Goal: Information Seeking & Learning: Learn about a topic

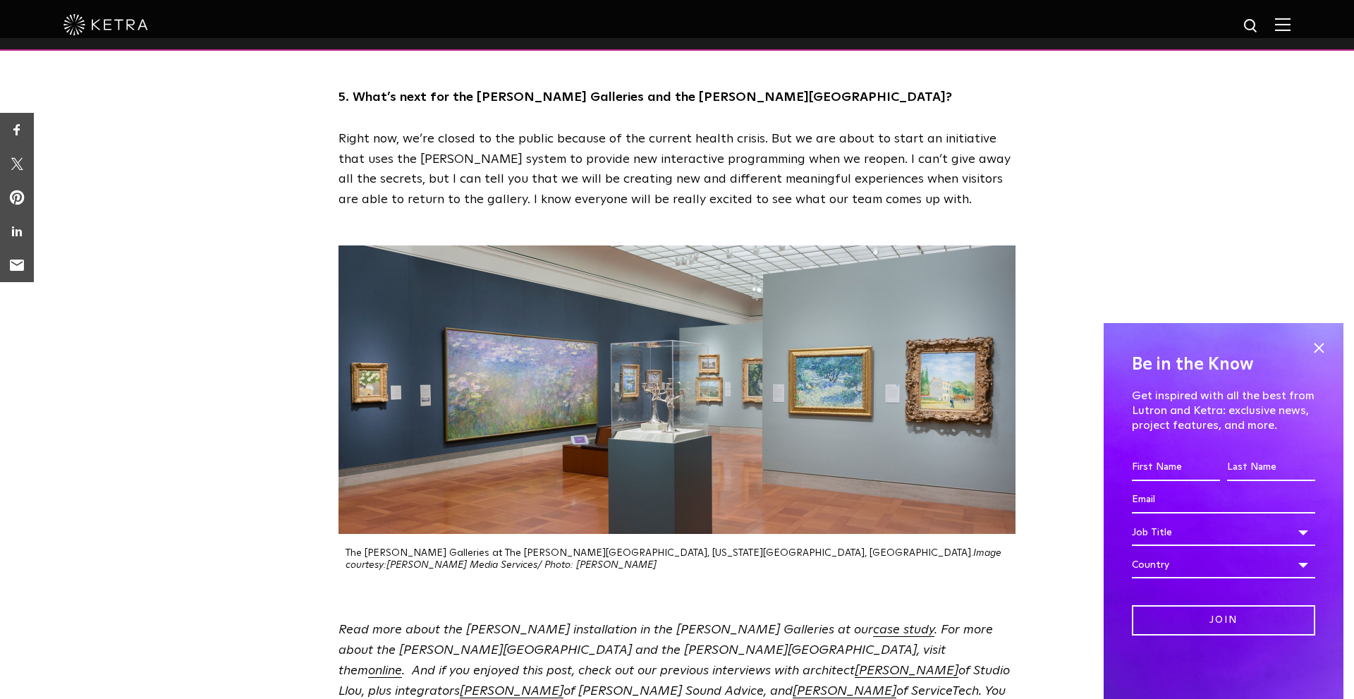
scroll to position [3606, 0]
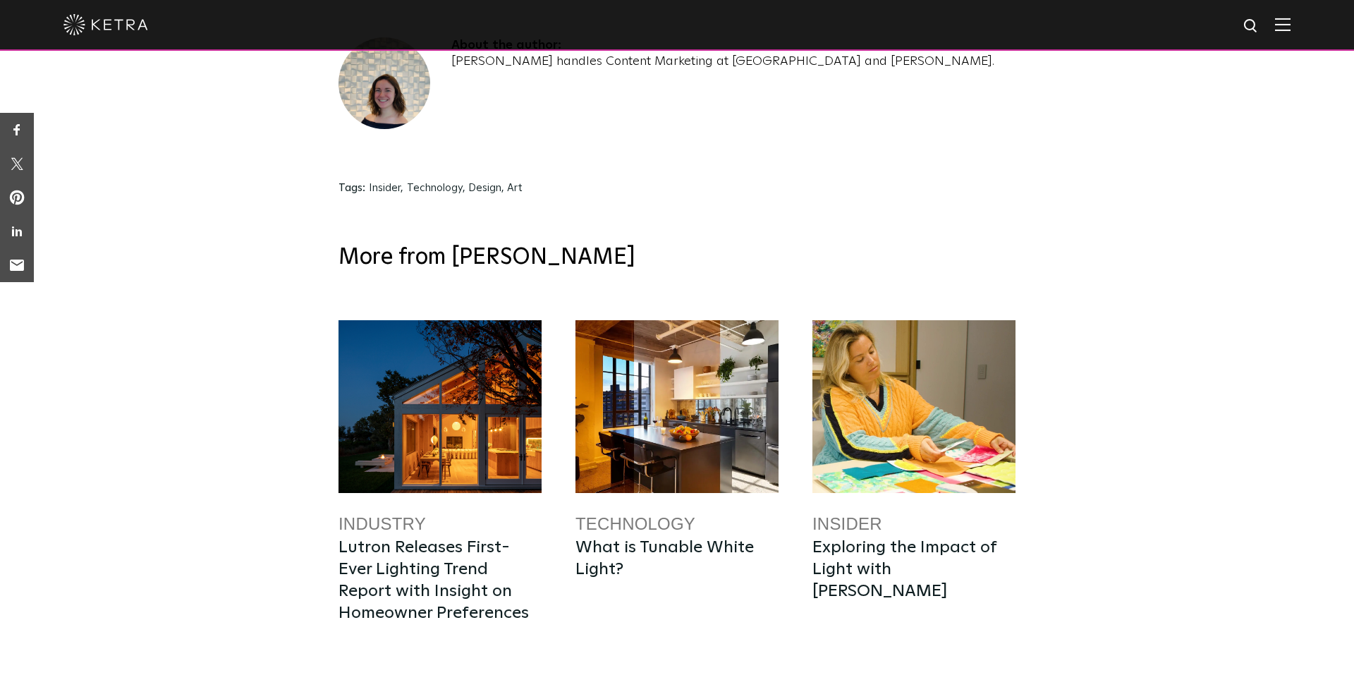
scroll to position [4753, 0]
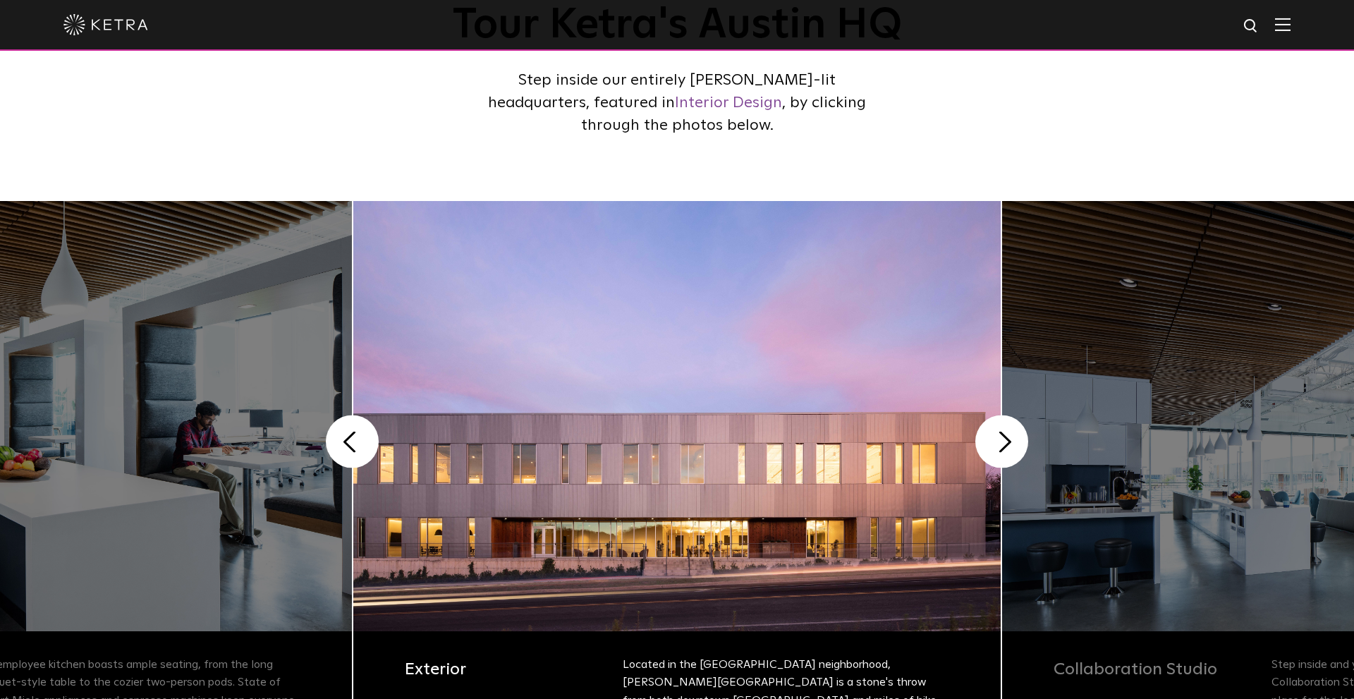
scroll to position [183, 0]
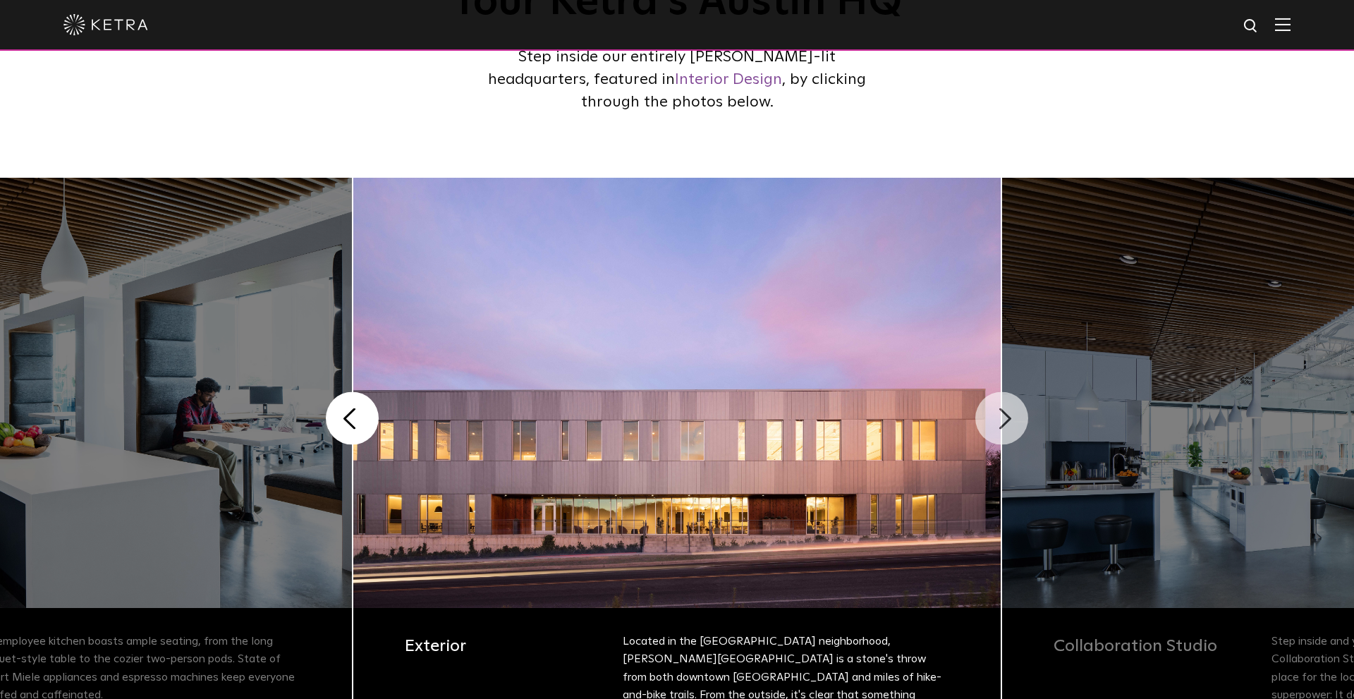
click at [1001, 441] on button "Next" at bounding box center [1001, 418] width 53 height 53
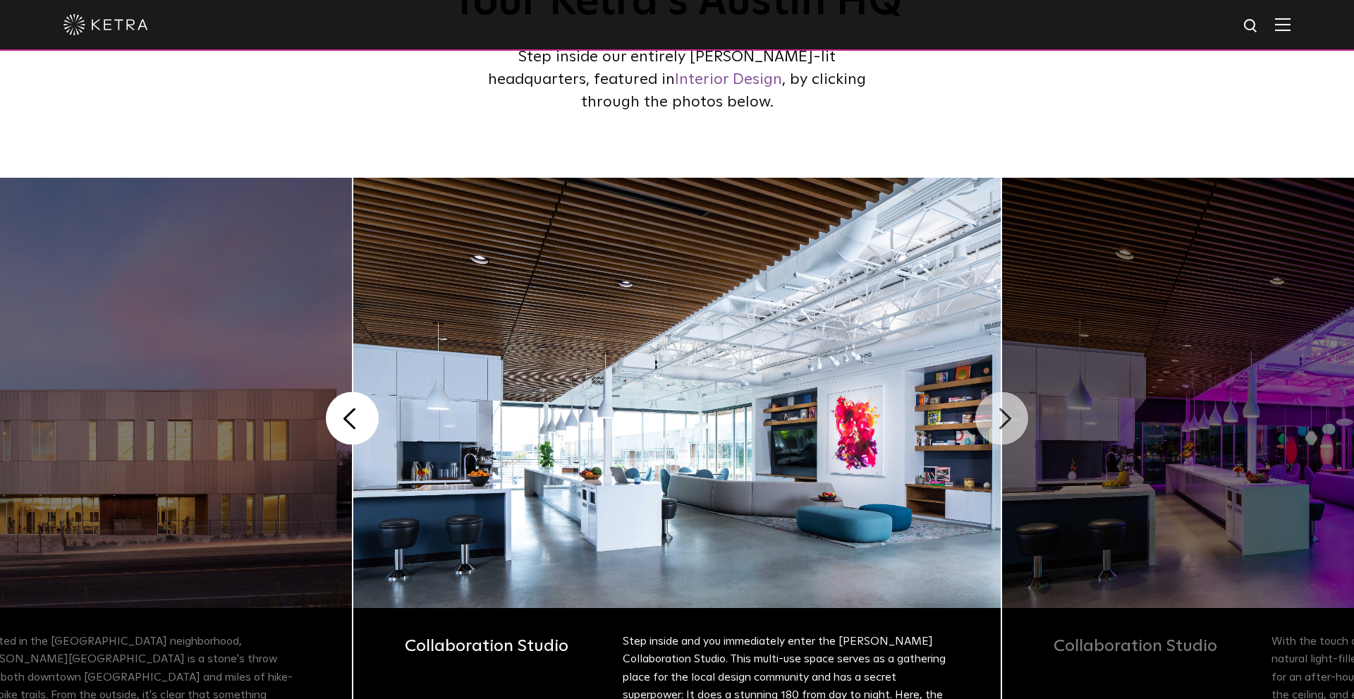
click at [1001, 438] on button "Next" at bounding box center [1001, 418] width 53 height 53
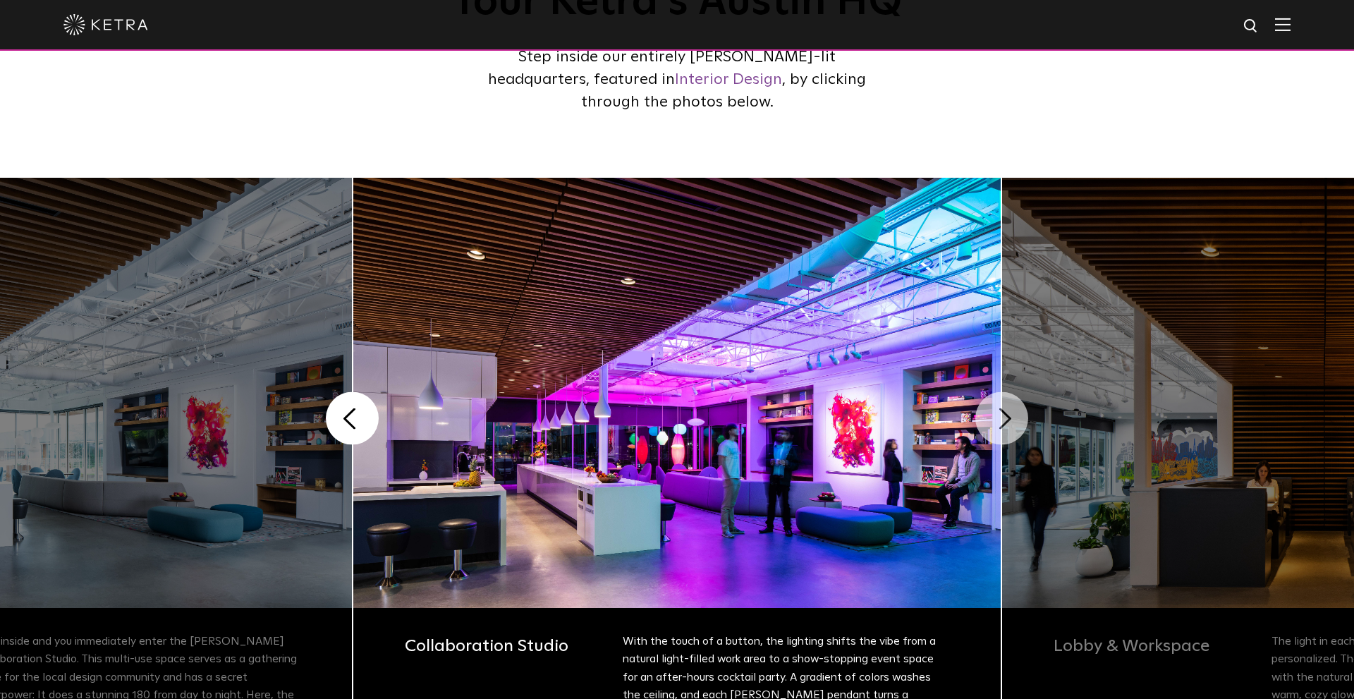
click at [1001, 438] on button "Next" at bounding box center [1001, 418] width 53 height 53
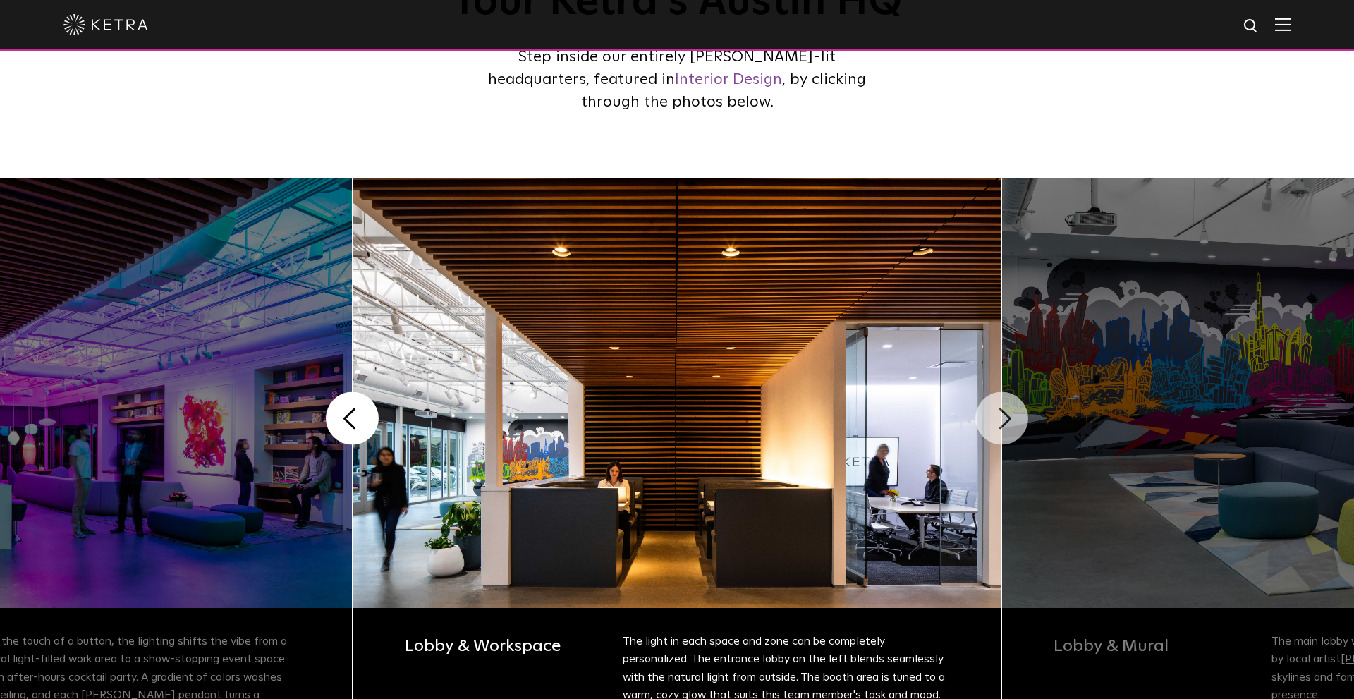
click at [1001, 438] on button "Next" at bounding box center [1001, 418] width 53 height 53
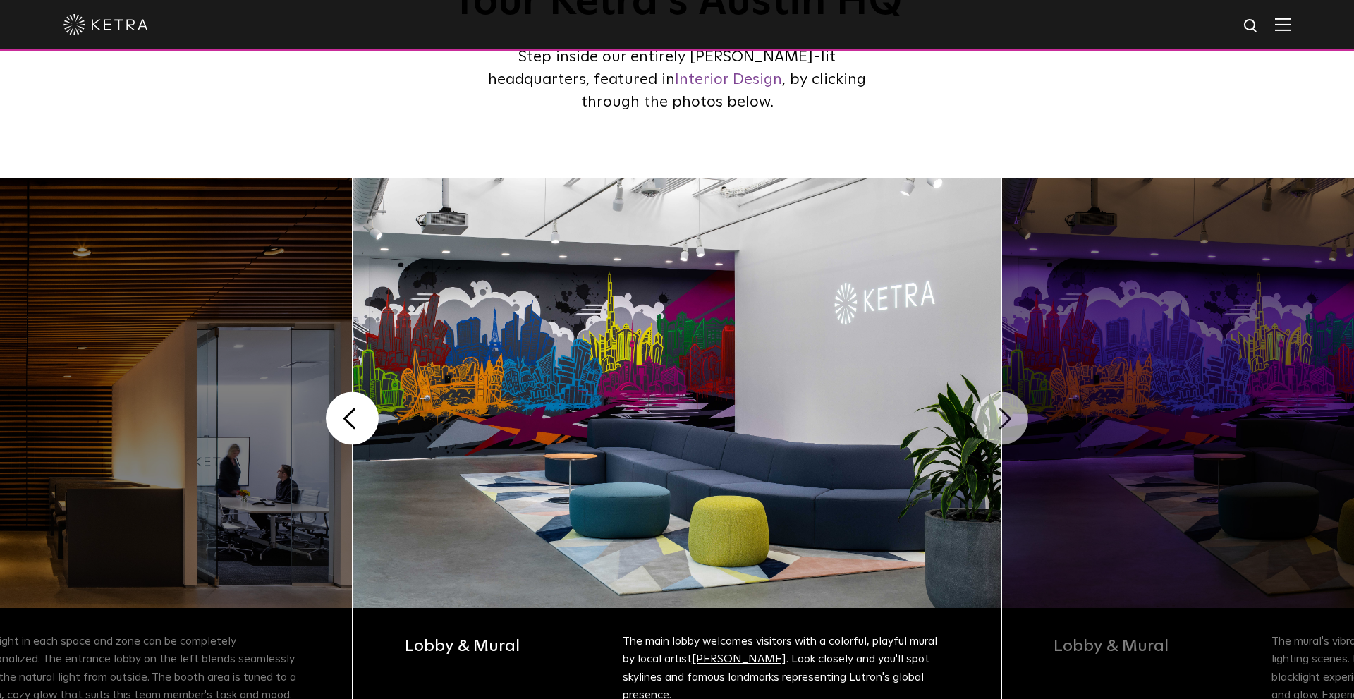
click at [1001, 438] on button "Next" at bounding box center [1001, 418] width 53 height 53
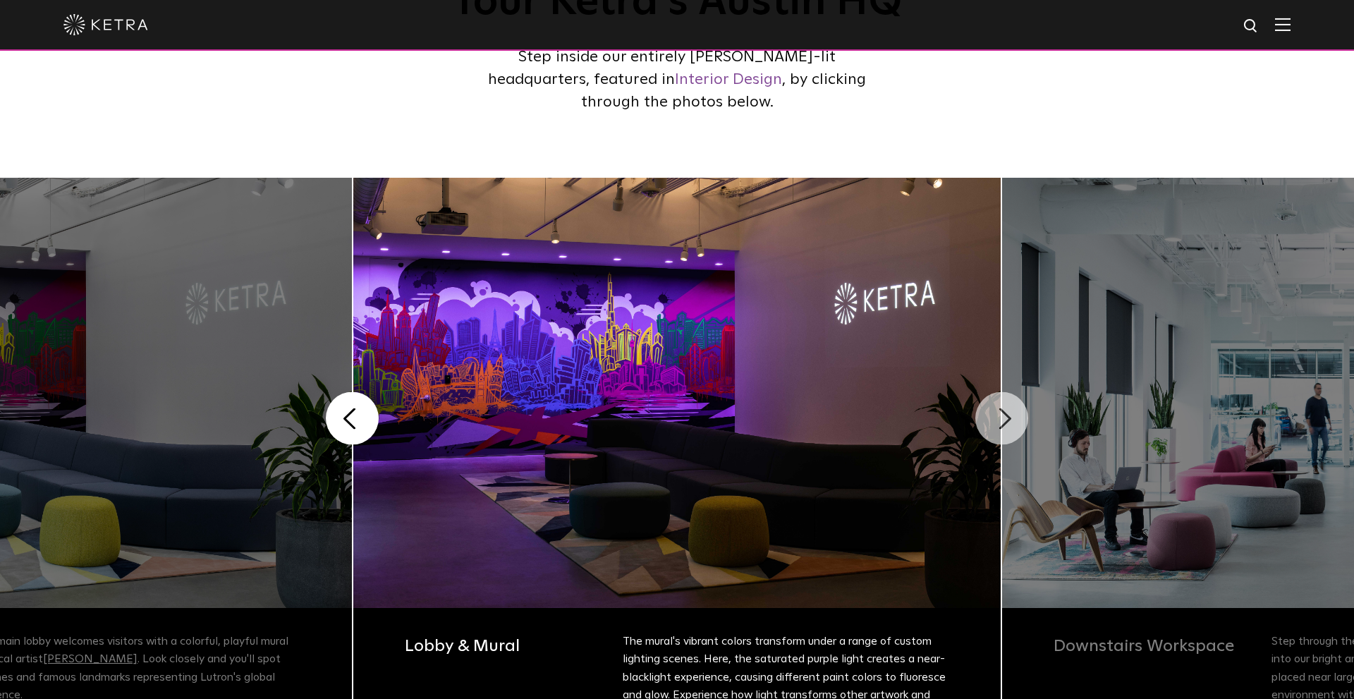
click at [1001, 438] on button "Next" at bounding box center [1001, 418] width 53 height 53
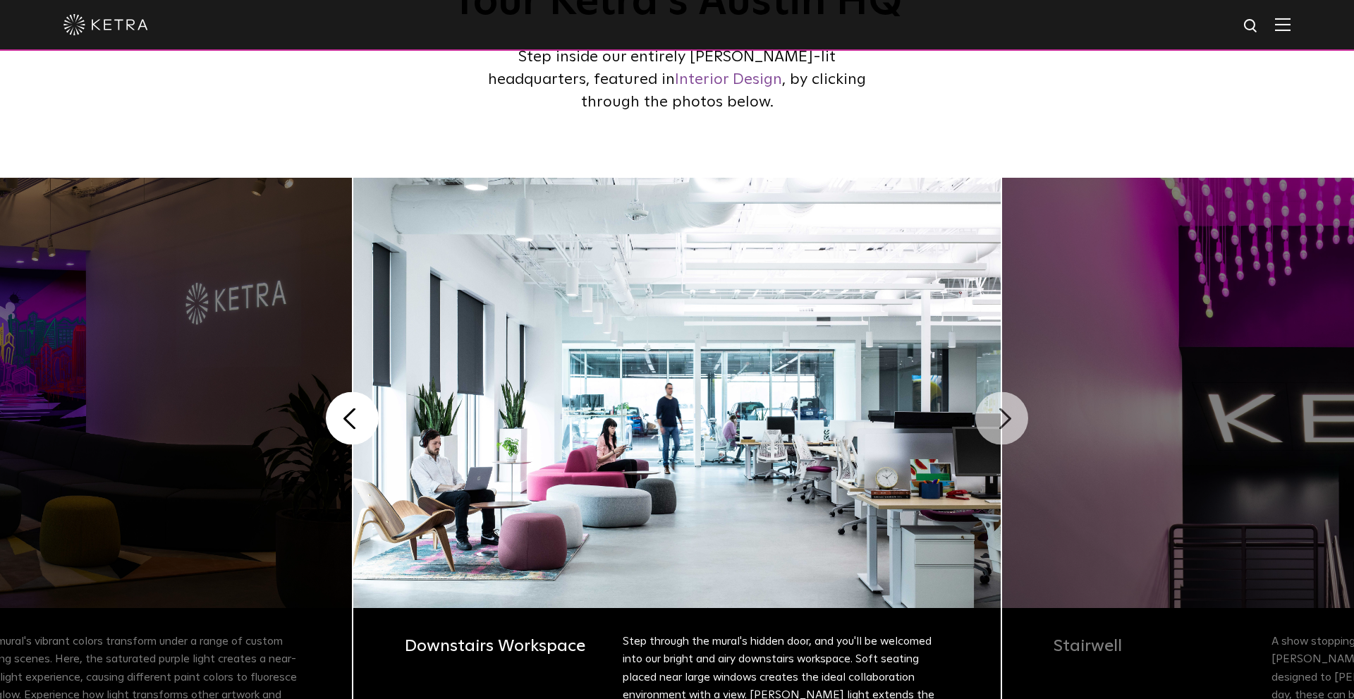
click at [1001, 437] on button "Next" at bounding box center [1001, 418] width 53 height 53
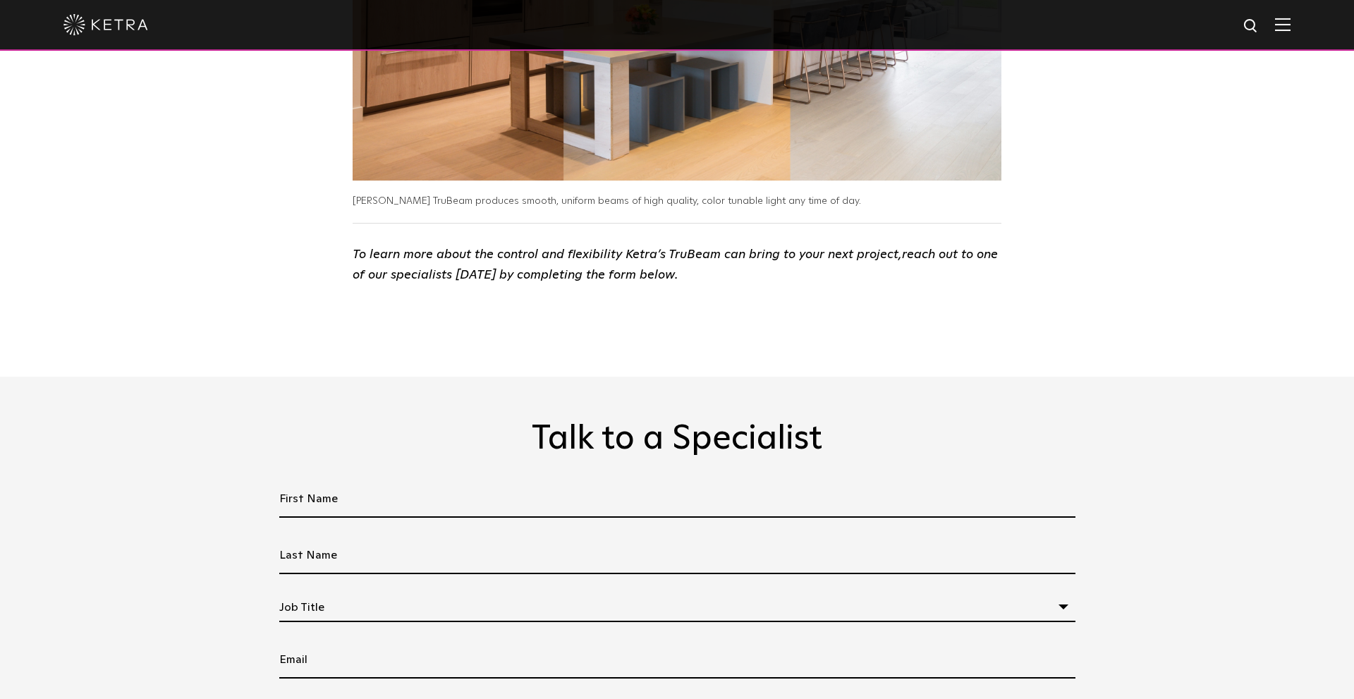
scroll to position [2769, 0]
